Goal: Find specific page/section: Find specific page/section

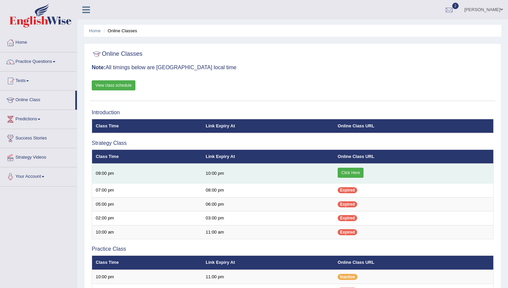
click at [349, 173] on link "Click Here" at bounding box center [351, 173] width 26 height 10
